Goal: Check status

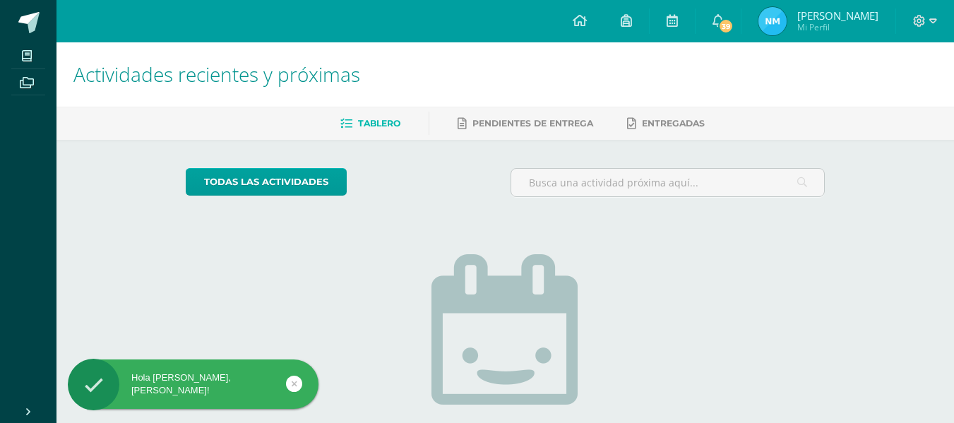
click at [787, 13] on img at bounding box center [772, 21] width 28 height 28
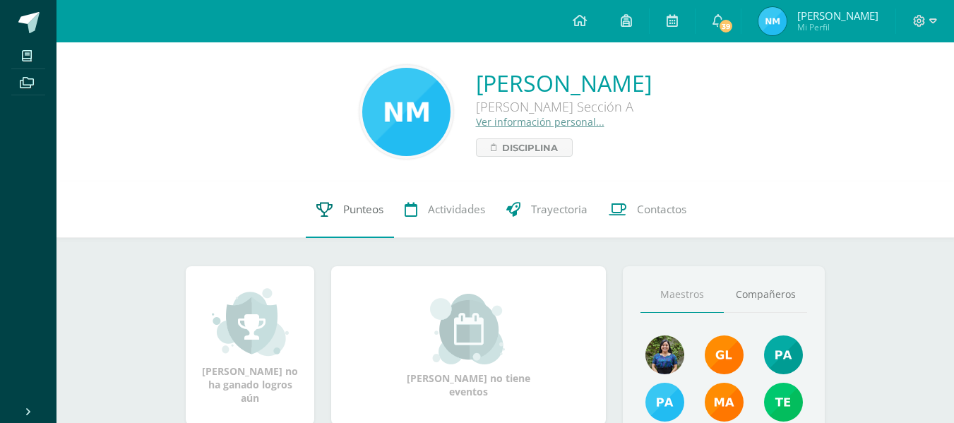
click at [371, 222] on link "Punteos" at bounding box center [350, 209] width 88 height 56
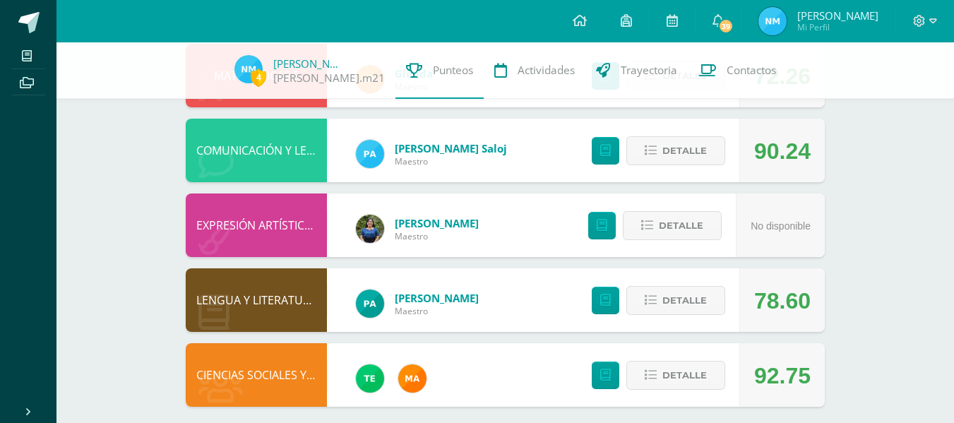
scroll to position [490, 0]
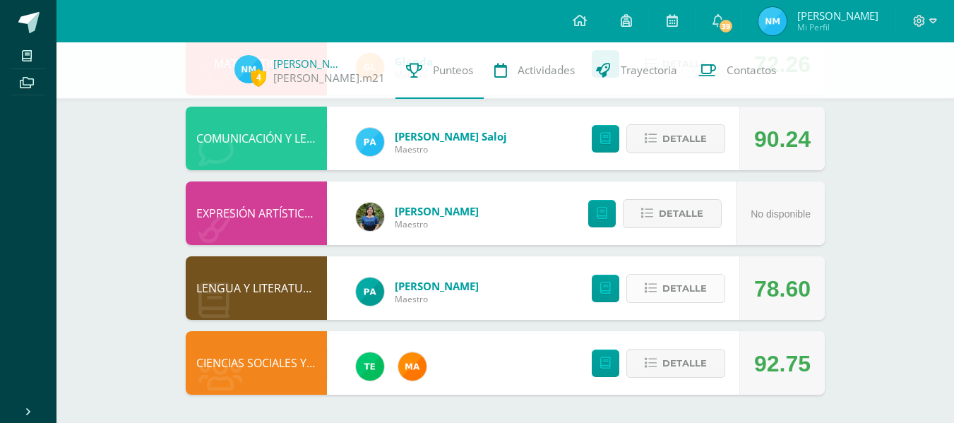
click at [669, 286] on span "Detalle" at bounding box center [684, 288] width 44 height 26
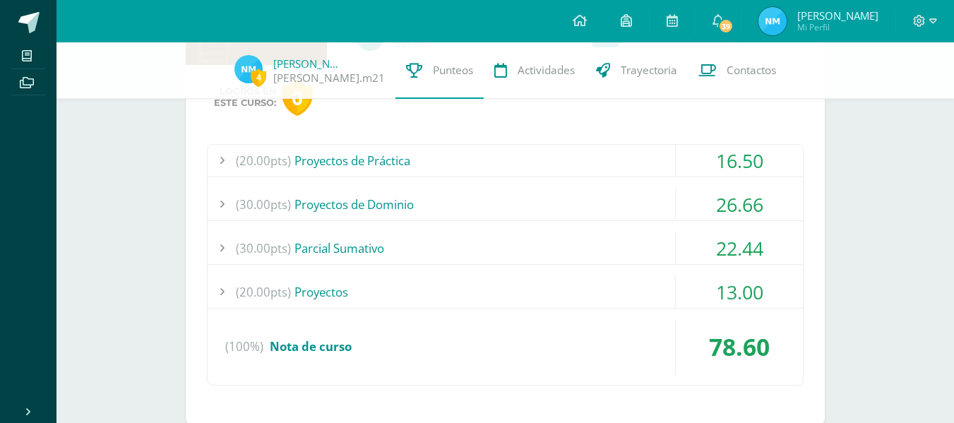
scroll to position [739, 0]
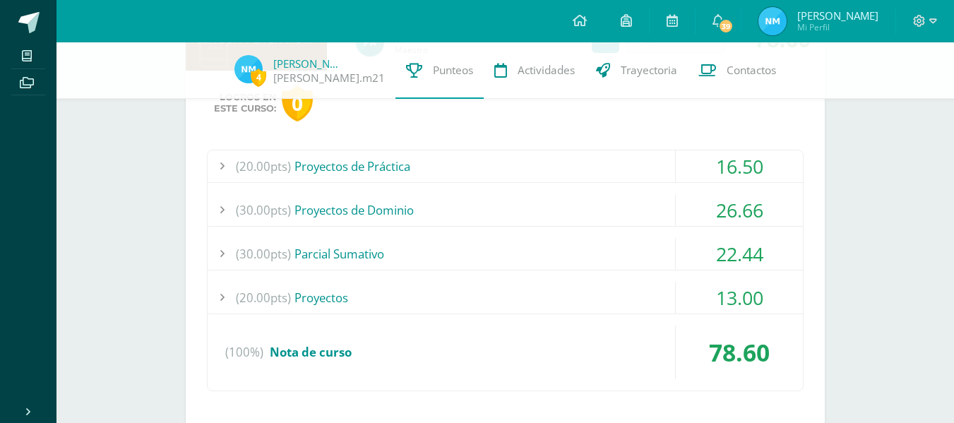
click at [330, 304] on div "(20.00pts) Proyectos" at bounding box center [505, 298] width 595 height 32
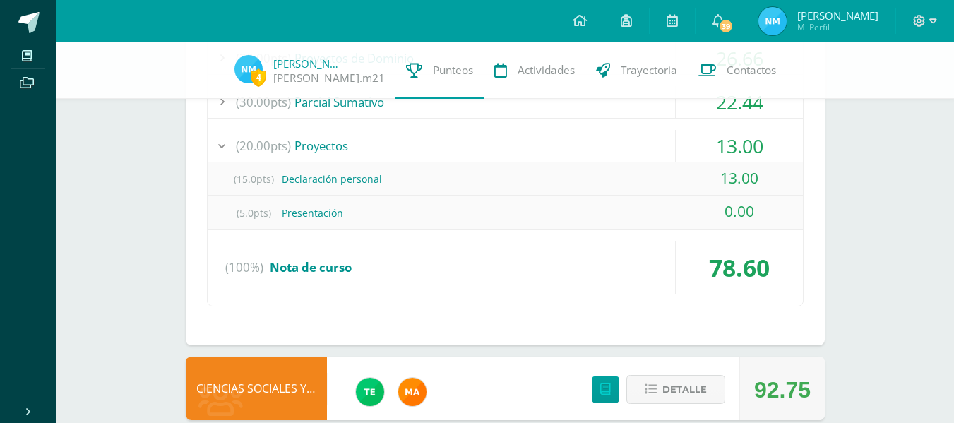
scroll to position [896, 0]
